Goal: Find specific page/section

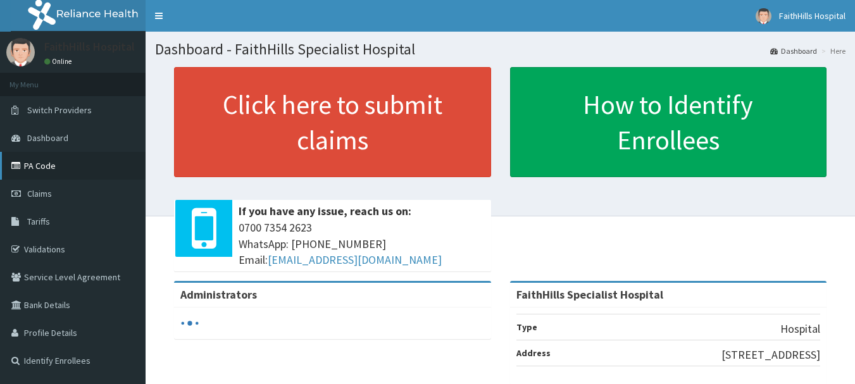
click at [39, 165] on link "PA Code" at bounding box center [73, 166] width 146 height 28
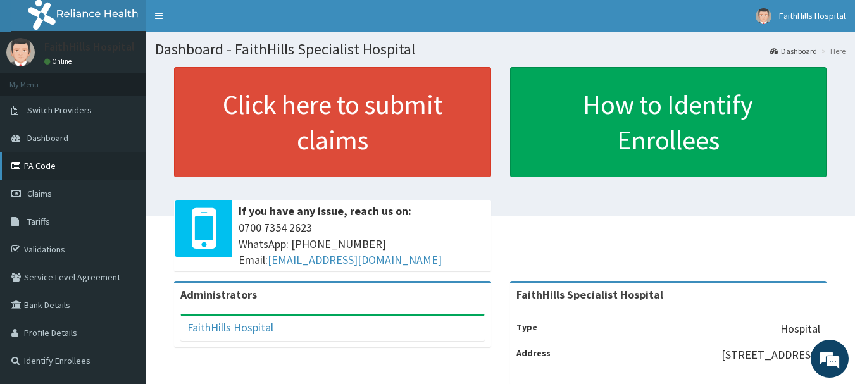
click at [41, 166] on link "PA Code" at bounding box center [73, 166] width 146 height 28
